Goal: Check status: Check status

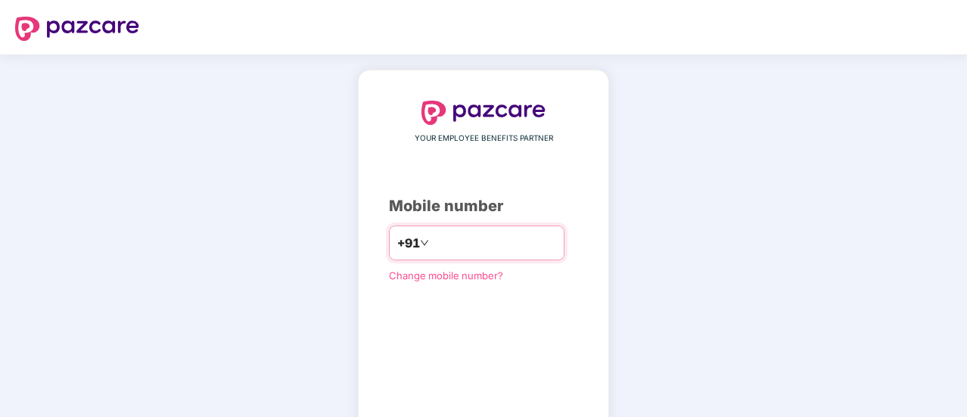
click at [451, 251] on input "number" at bounding box center [494, 243] width 124 height 24
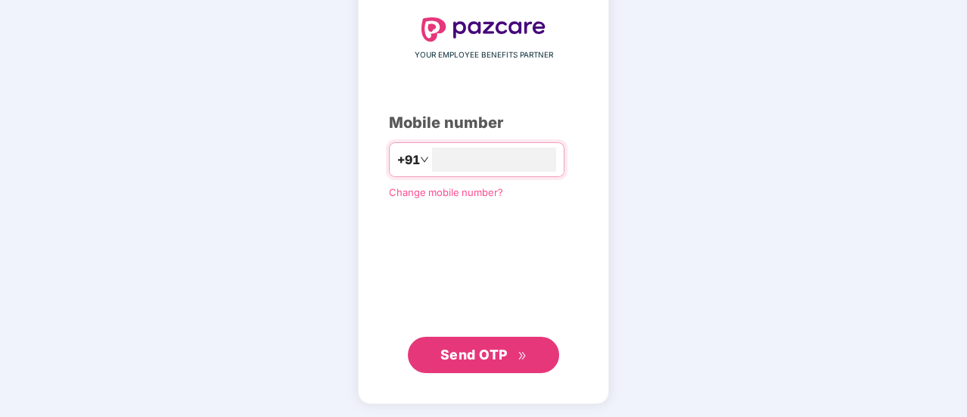
type input "**********"
click at [489, 349] on span "Send OTP" at bounding box center [474, 354] width 67 height 16
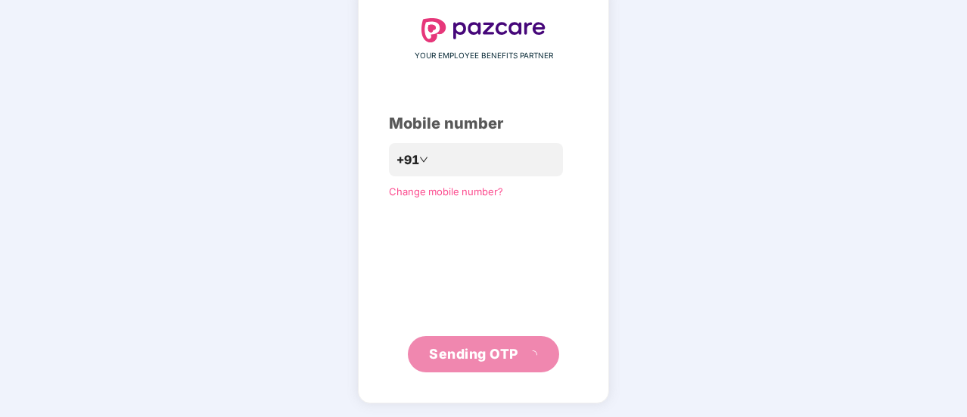
scroll to position [76, 0]
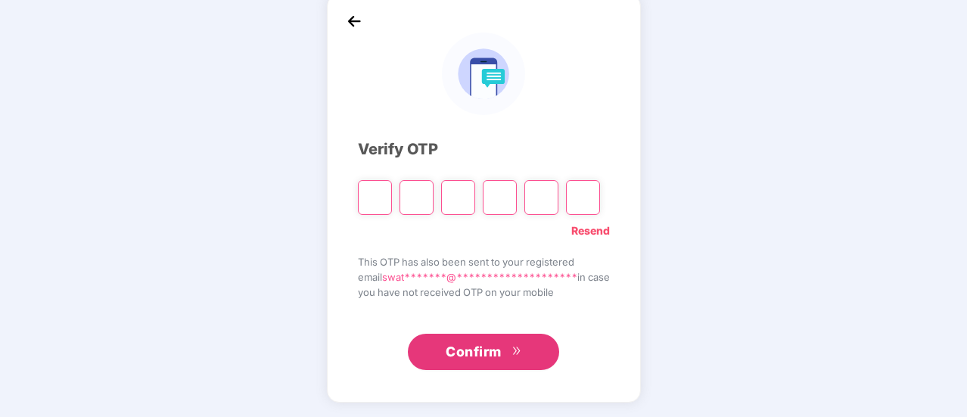
type input "*"
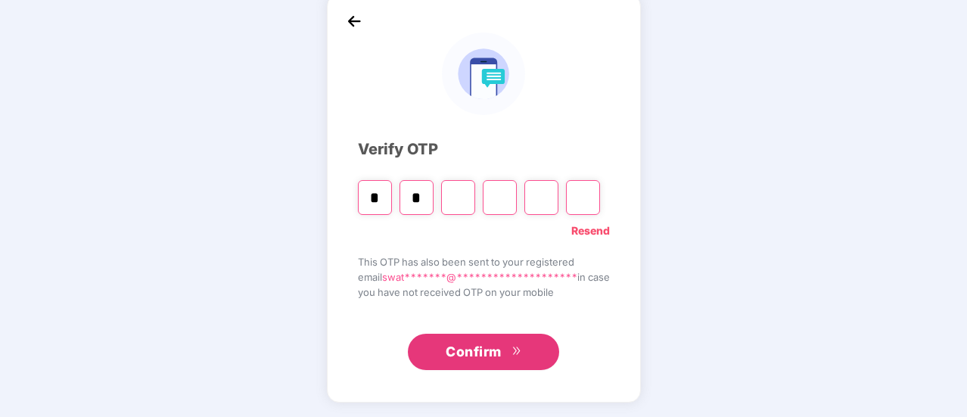
type input "*"
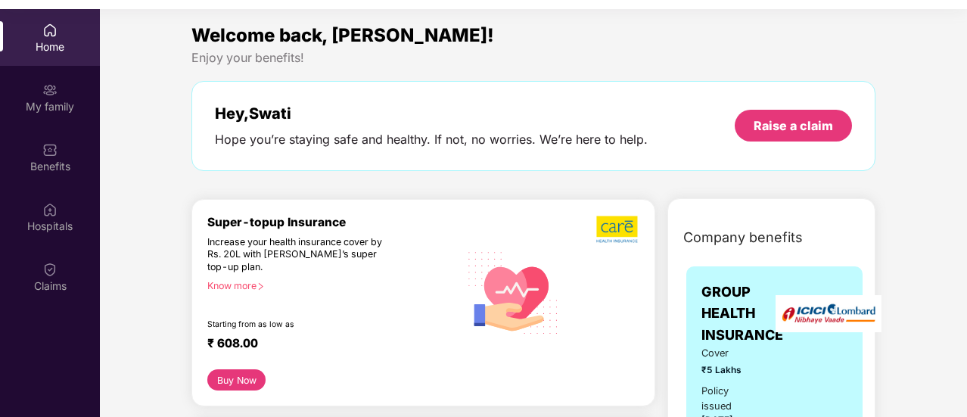
click at [49, 45] on div "Home" at bounding box center [50, 46] width 100 height 15
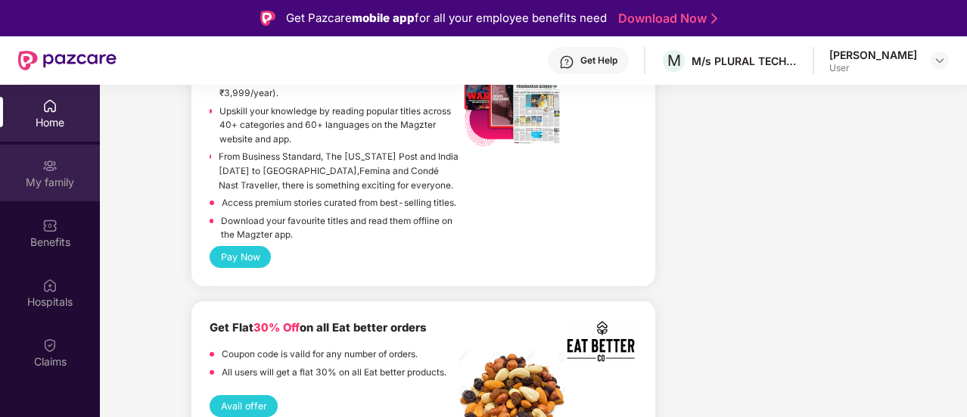
scroll to position [2446, 0]
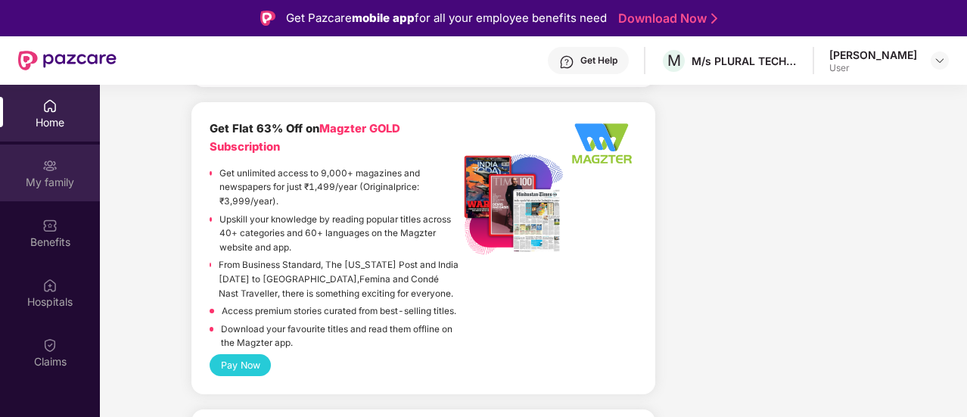
click at [55, 176] on div "My family" at bounding box center [50, 182] width 100 height 15
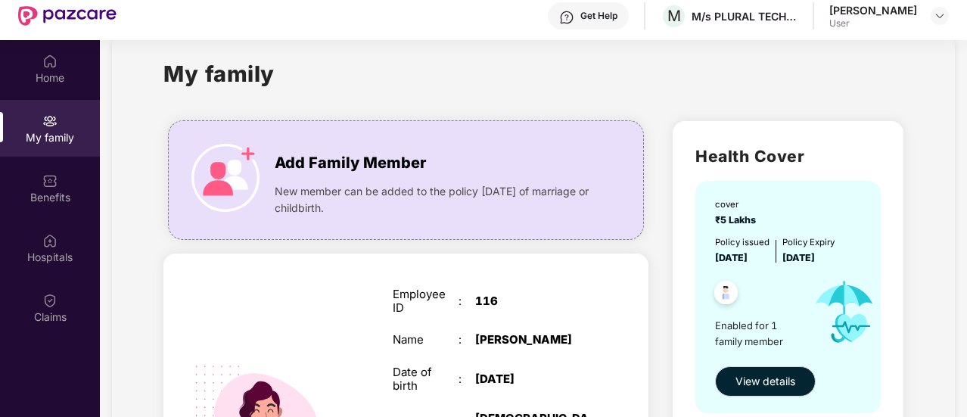
scroll to position [25, 0]
click at [940, 23] on div at bounding box center [940, 16] width 18 height 18
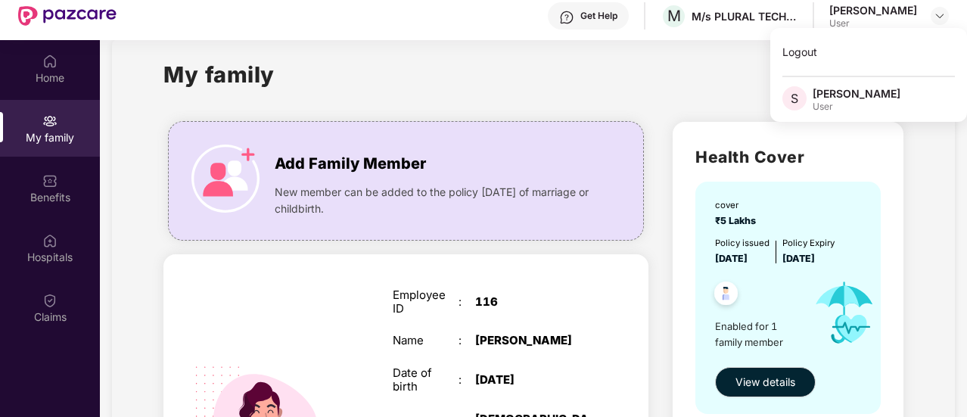
click at [718, 79] on div "My family" at bounding box center [532, 84] width 739 height 52
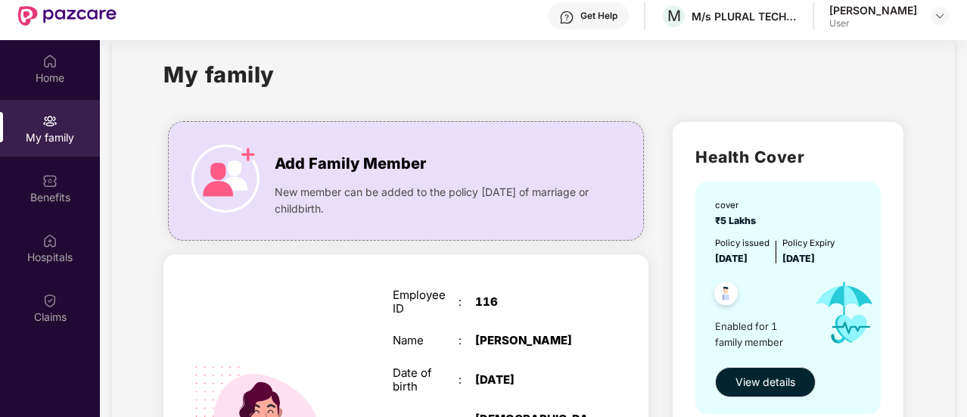
scroll to position [228, 0]
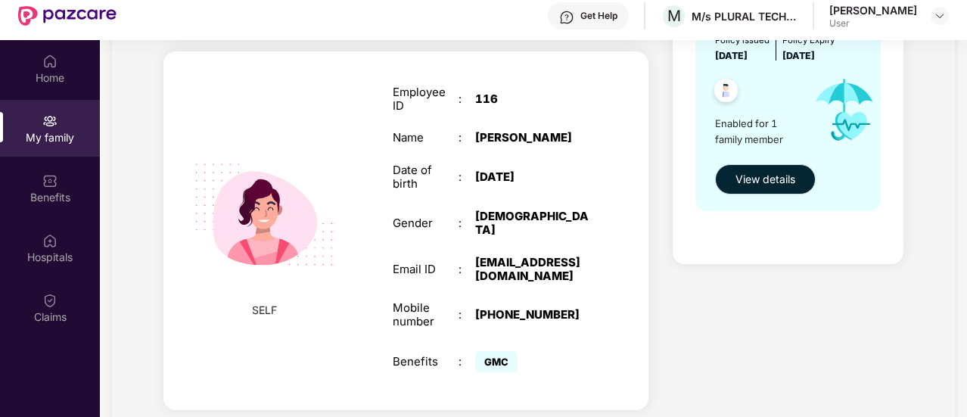
click at [749, 176] on span "View details" at bounding box center [766, 179] width 60 height 17
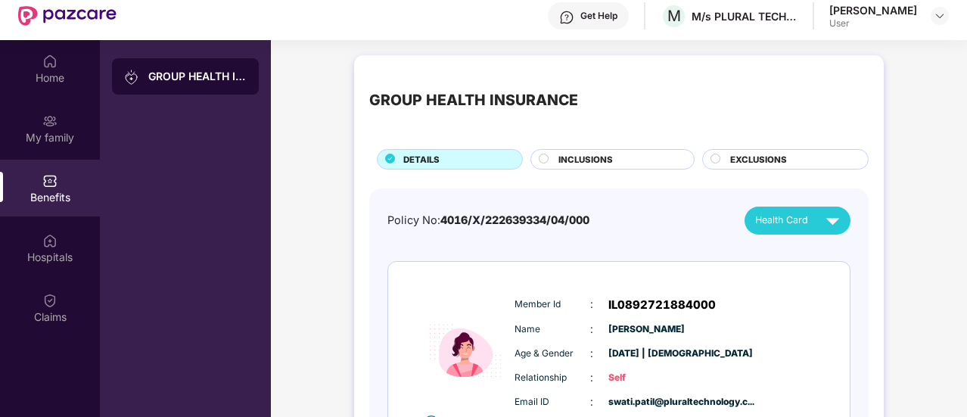
scroll to position [93, 0]
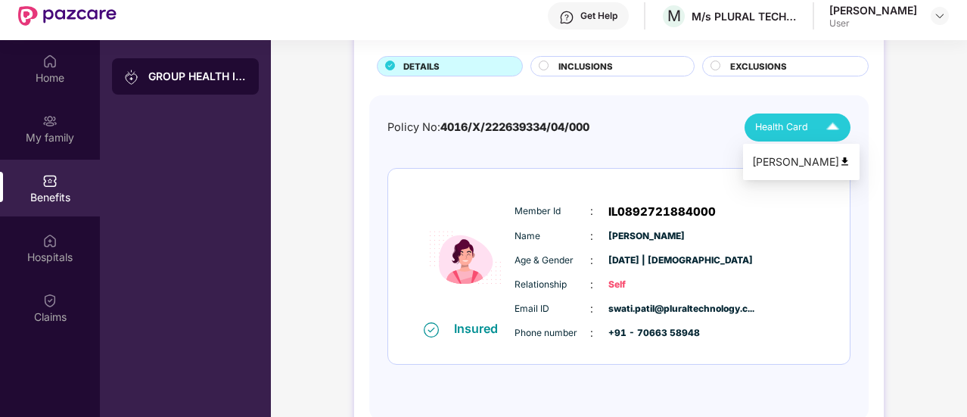
click at [843, 127] on img at bounding box center [833, 127] width 26 height 26
click at [839, 163] on img at bounding box center [844, 161] width 11 height 11
